Goal: Find specific page/section: Find specific page/section

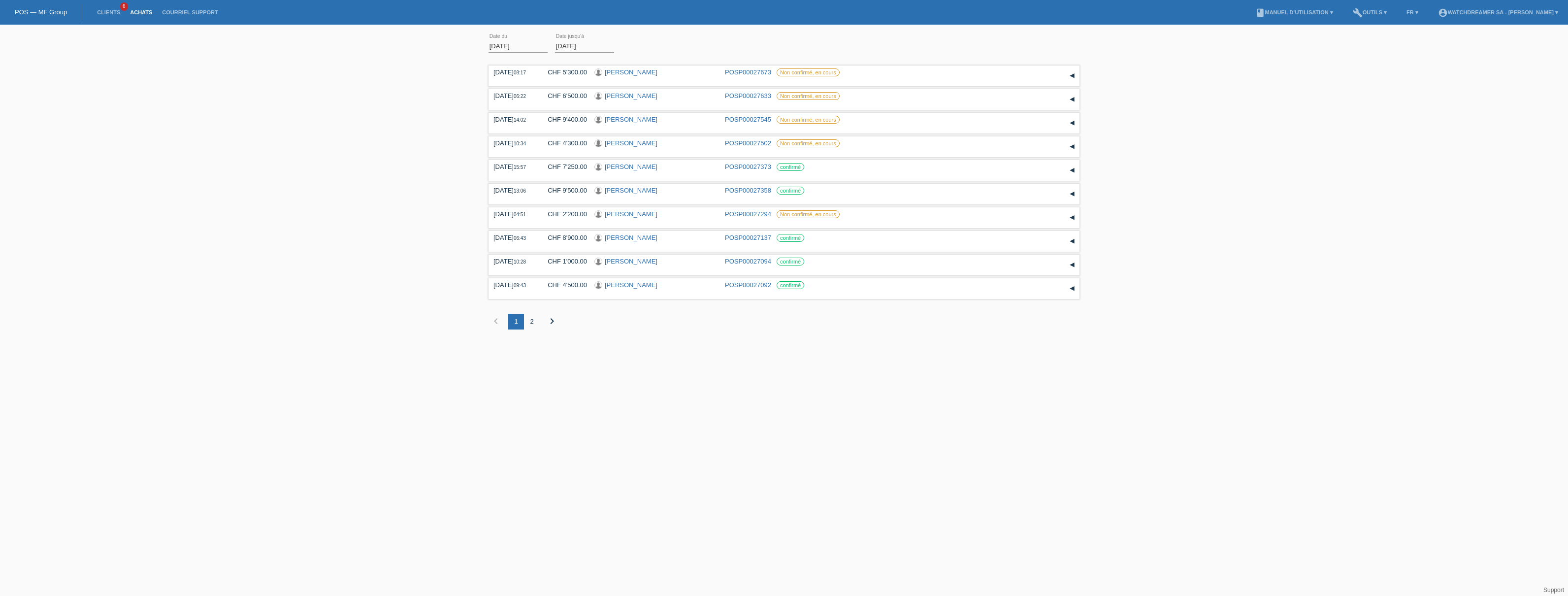
click at [147, 14] on link "Achats" at bounding box center [141, 12] width 32 height 6
click at [135, 12] on link "Achats" at bounding box center [141, 12] width 32 height 6
